Goal: Information Seeking & Learning: Find specific fact

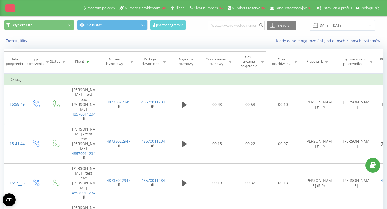
click at [8, 10] on link at bounding box center [10, 8] width 10 height 8
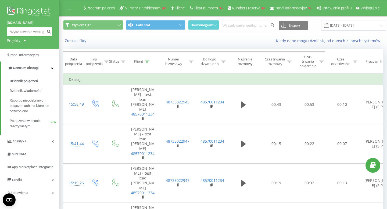
click at [13, 29] on input at bounding box center [30, 32] width 46 height 10
paste input "48793597872"
type input "48793597872"
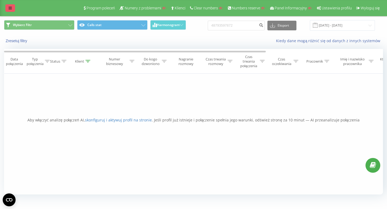
click at [7, 9] on link at bounding box center [10, 8] width 10 height 8
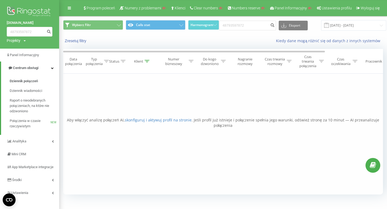
click at [17, 41] on div "Projekty" at bounding box center [14, 40] width 14 height 5
click at [21, 48] on input "text" at bounding box center [21, 49] width 27 height 8
type input "[PERSON_NAME]"
type input "forma"
click at [48, 51] on link "Wyszukiwanie" at bounding box center [48, 49] width 26 height 8
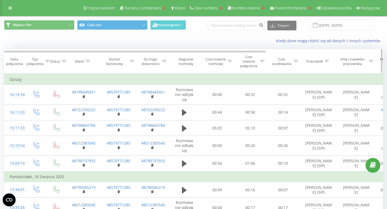
click at [82, 59] on div "Klient" at bounding box center [79, 61] width 9 height 5
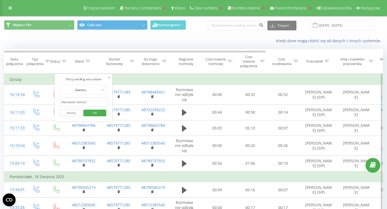
click at [80, 103] on input "text" at bounding box center [83, 101] width 47 height 9
paste input "48798663784"
type input "48798663784"
click button "OK" at bounding box center [95, 113] width 23 height 7
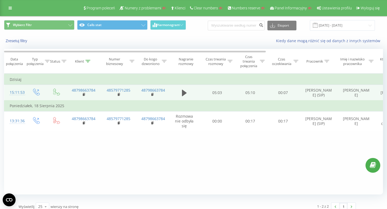
click at [20, 93] on div "15:11:53" at bounding box center [15, 92] width 11 height 10
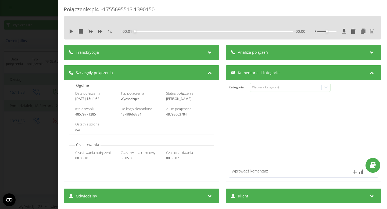
click at [182, 28] on div "1 x - 00:01 00:00 00:00" at bounding box center [222, 31] width 309 height 8
click at [147, 53] on div "Transkrypcja" at bounding box center [141, 52] width 155 height 15
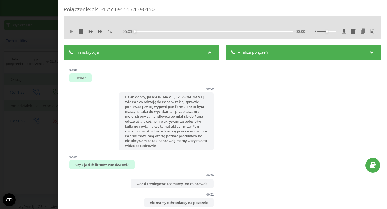
click at [69, 32] on icon at bounding box center [71, 31] width 4 height 4
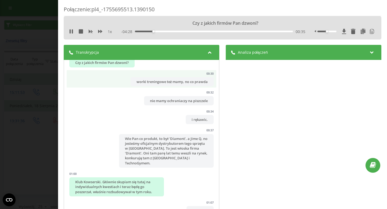
scroll to position [111, 0]
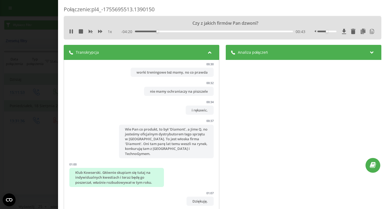
click at [74, 29] on div "1 x" at bounding box center [93, 31] width 48 height 5
click at [72, 30] on icon at bounding box center [72, 31] width 1 height 4
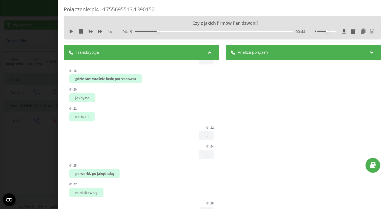
scroll to position [367, 0]
click at [69, 31] on icon at bounding box center [71, 31] width 4 height 4
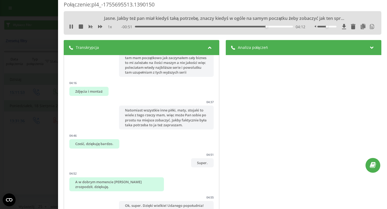
scroll to position [0, 0]
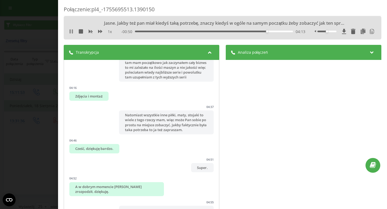
click at [70, 31] on icon at bounding box center [70, 31] width 1 height 4
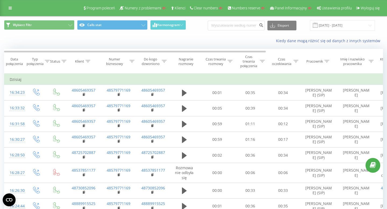
click at [15, 8] on div "Program poleceń Numery z problemami Klienci Clear numbers Numbers reserve Panel…" at bounding box center [193, 8] width 387 height 16
click at [10, 6] on icon at bounding box center [10, 8] width 3 height 4
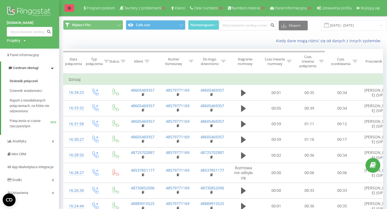
click at [72, 5] on link at bounding box center [69, 8] width 10 height 8
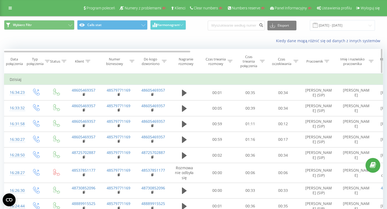
click at [80, 61] on div "Klient" at bounding box center [79, 61] width 9 height 5
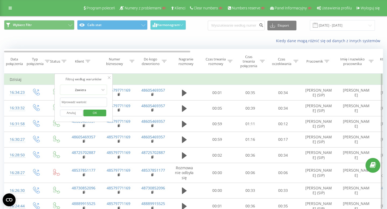
click at [85, 101] on input "text" at bounding box center [83, 101] width 47 height 9
paste input "507509582"
type input "507509582"
click button "OK" at bounding box center [95, 113] width 23 height 7
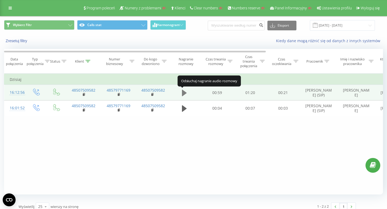
click at [184, 92] on icon at bounding box center [184, 93] width 5 height 6
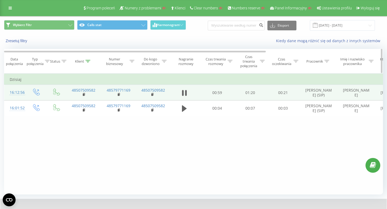
click at [83, 62] on div "Klient" at bounding box center [79, 61] width 9 height 5
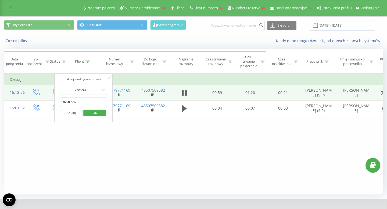
click at [66, 114] on button "Anuluj" at bounding box center [71, 113] width 23 height 7
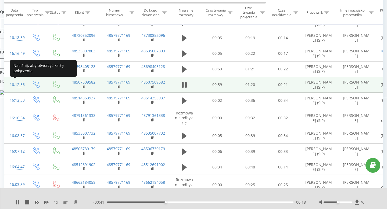
click at [18, 84] on div "16:12:56" at bounding box center [15, 84] width 11 height 10
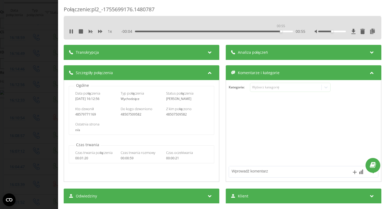
click at [281, 31] on div "00:55" at bounding box center [214, 32] width 158 height 2
drag, startPoint x: 160, startPoint y: 10, endPoint x: 92, endPoint y: 11, distance: 67.9
click at [92, 11] on div "Połączenie : pl2_-1755699176.1480787" at bounding box center [222, 11] width 317 height 10
copy div "pl2_-1755699176.1480787"
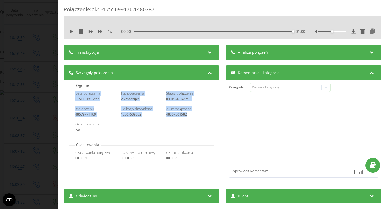
drag, startPoint x: 73, startPoint y: 93, endPoint x: 194, endPoint y: 114, distance: 122.9
click at [194, 114] on div "Data połączenia 2025-08-20 16:12:56 Typ połączenia Wychodzące Status połączenia…" at bounding box center [141, 110] width 145 height 49
copy div "Data połączenia 2025-08-20 16:12:56 Typ połączenia Wychodzące Status połączenia…"
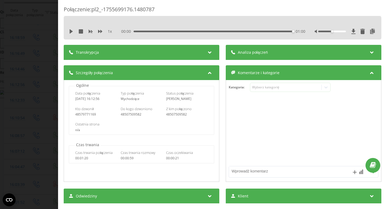
click at [148, 124] on div "Ostatnia strona" at bounding box center [141, 124] width 132 height 5
click at [46, 107] on div "Połączenie : pl2_-1755699176.1480787 1 x 00:00 01:00 01:00 Transkrypcja Aby móc…" at bounding box center [193, 104] width 387 height 209
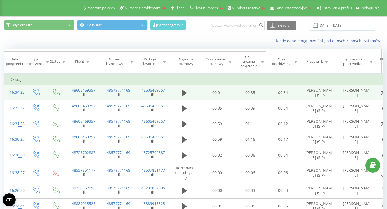
click at [316, 61] on div "Pracownik" at bounding box center [314, 61] width 17 height 5
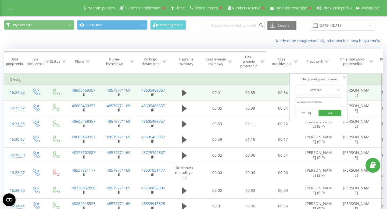
click at [305, 101] on input "text" at bounding box center [318, 101] width 47 height 9
type input "marcin"
click button "OK" at bounding box center [329, 113] width 23 height 7
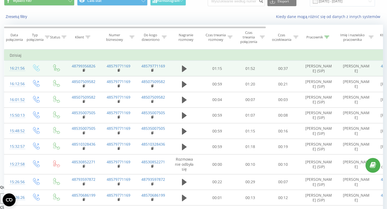
scroll to position [35, 0]
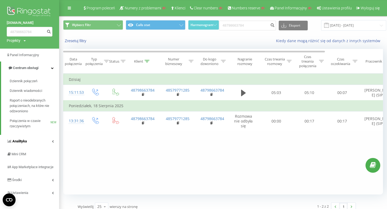
scroll to position [9, 0]
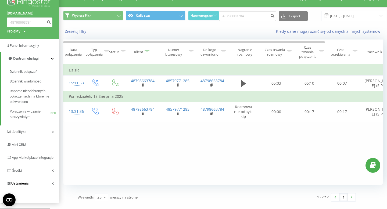
click at [35, 189] on link "Ustawienia" at bounding box center [29, 183] width 59 height 13
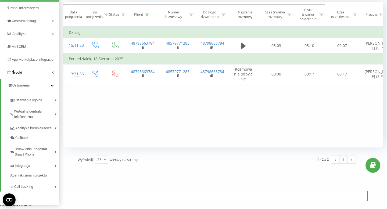
scroll to position [48, 0]
click at [29, 91] on link "Ustawienia" at bounding box center [30, 84] width 58 height 13
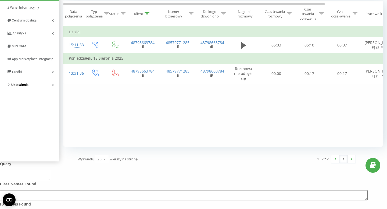
scroll to position [6, 0]
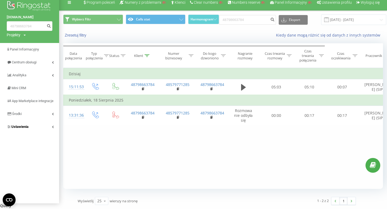
click at [29, 133] on link "Ustawienia" at bounding box center [29, 126] width 59 height 13
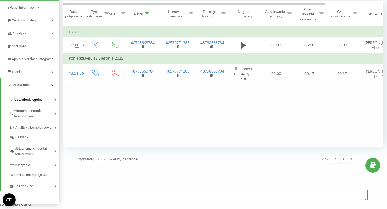
click at [32, 102] on span "Ustawienia ogólne" at bounding box center [28, 99] width 28 height 5
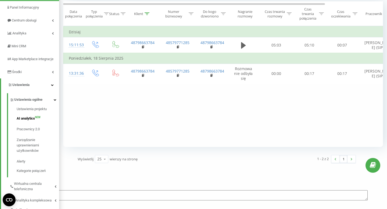
click at [28, 121] on span "AI analytics" at bounding box center [26, 118] width 18 height 5
